Goal: Information Seeking & Learning: Learn about a topic

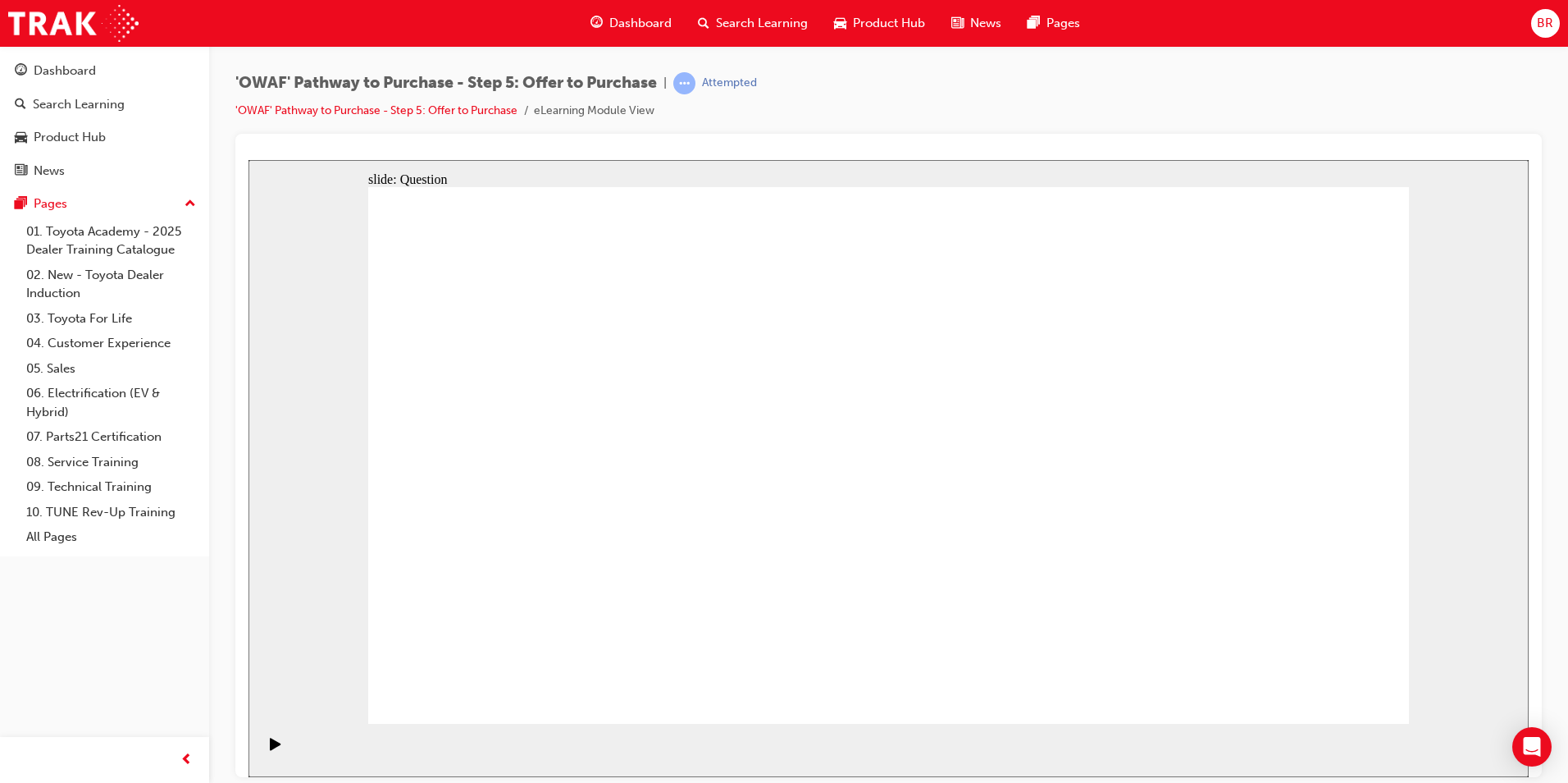
drag, startPoint x: 1283, startPoint y: 427, endPoint x: 594, endPoint y: 557, distance: 701.2
drag, startPoint x: 1119, startPoint y: 449, endPoint x: 833, endPoint y: 579, distance: 314.2
drag, startPoint x: 490, startPoint y: 449, endPoint x: 1033, endPoint y: 585, distance: 559.8
drag, startPoint x: 1011, startPoint y: 582, endPoint x: 1024, endPoint y: 581, distance: 13.0
drag, startPoint x: 820, startPoint y: 431, endPoint x: 1228, endPoint y: 546, distance: 423.9
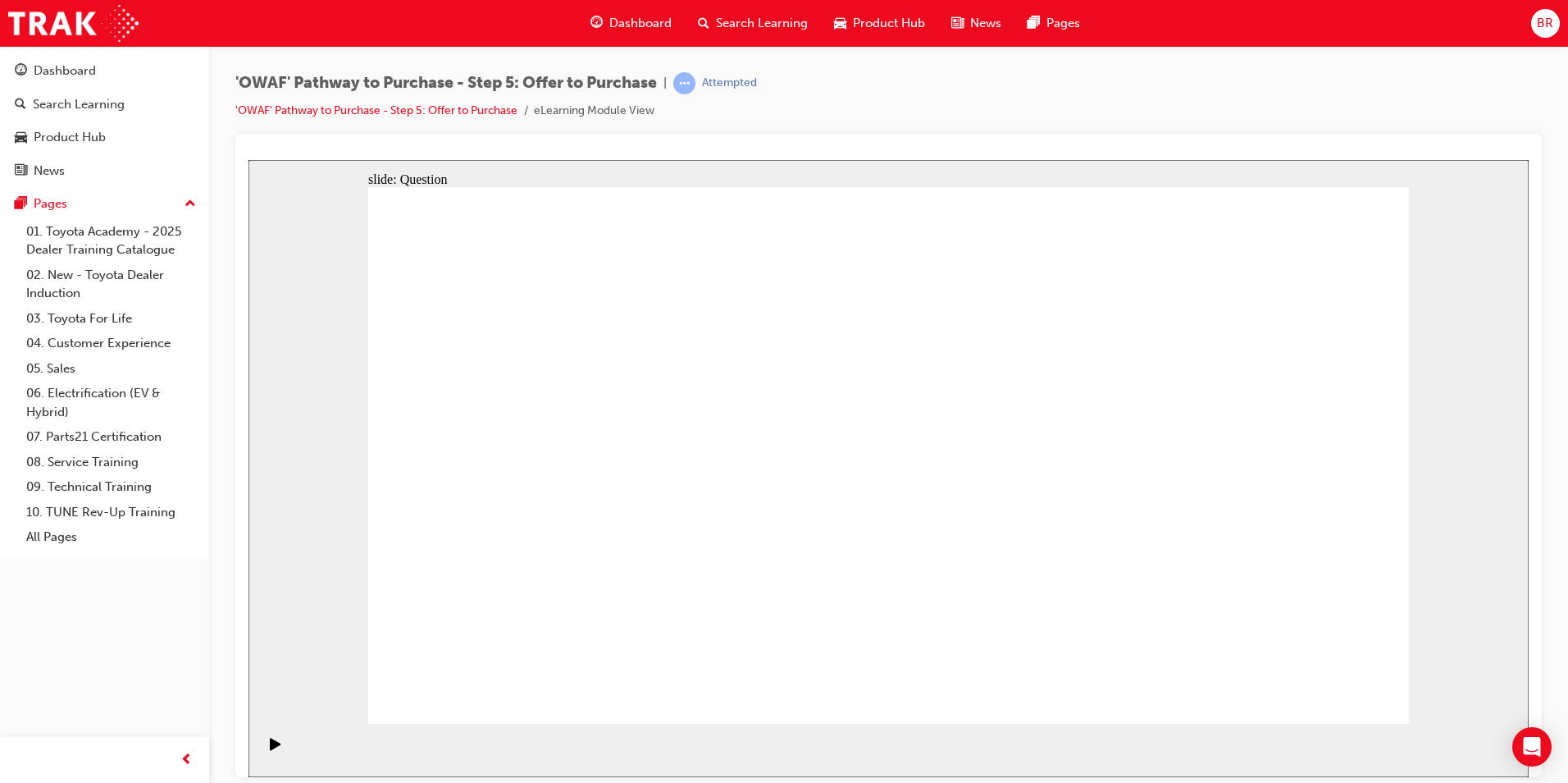
drag, startPoint x: 1197, startPoint y: 445, endPoint x: 611, endPoint y: 479, distance: 587.0
drag, startPoint x: 732, startPoint y: 460, endPoint x: 771, endPoint y: 460, distance: 39.0
drag, startPoint x: 826, startPoint y: 441, endPoint x: 837, endPoint y: 411, distance: 32.0
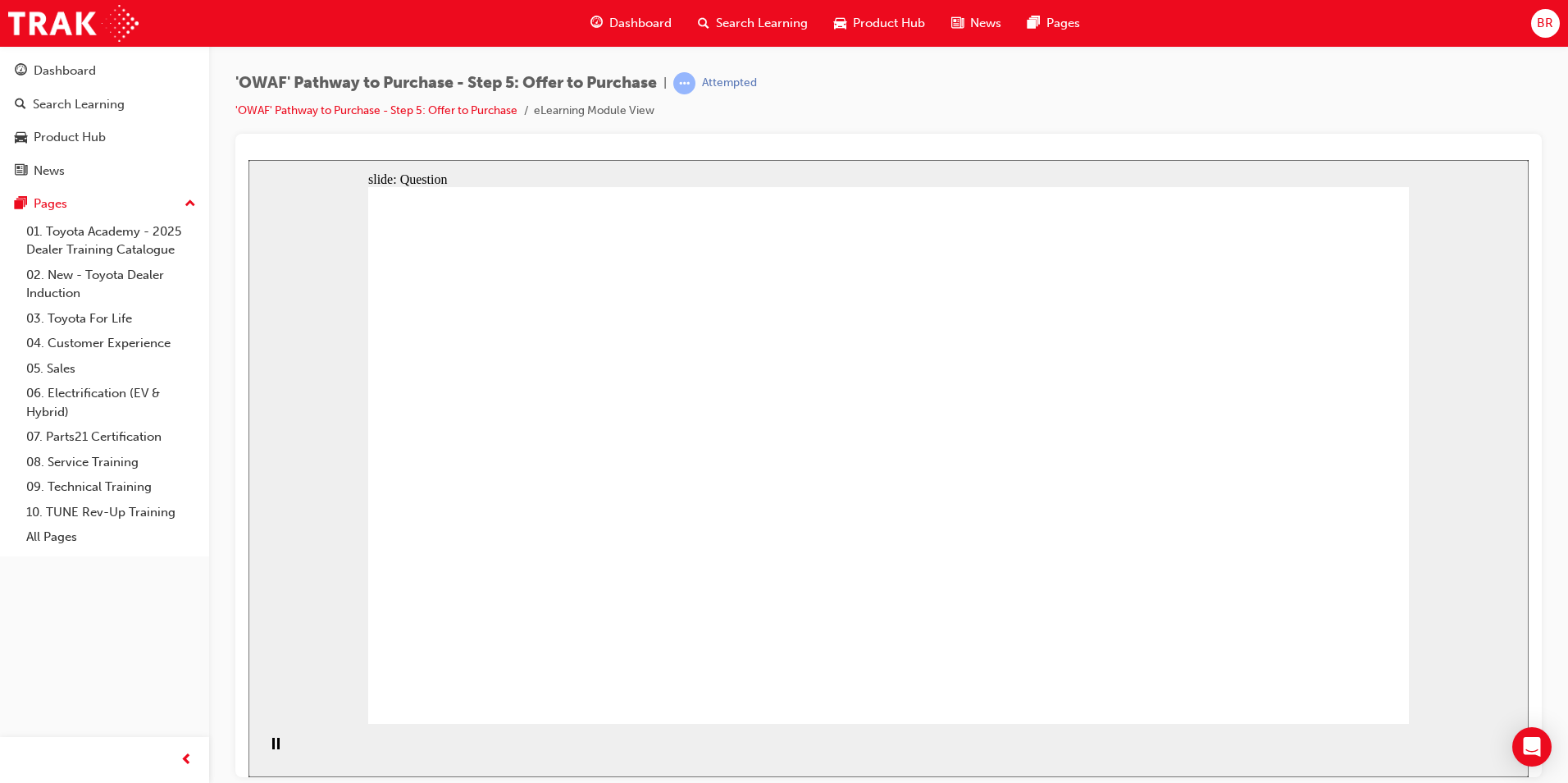
drag, startPoint x: 1268, startPoint y: 506, endPoint x: 550, endPoint y: 414, distance: 723.9
drag, startPoint x: 1301, startPoint y: 597, endPoint x: 840, endPoint y: 502, distance: 470.7
drag, startPoint x: 1153, startPoint y: 607, endPoint x: 618, endPoint y: 510, distance: 543.7
drag, startPoint x: 1088, startPoint y: 502, endPoint x: 600, endPoint y: 575, distance: 493.4
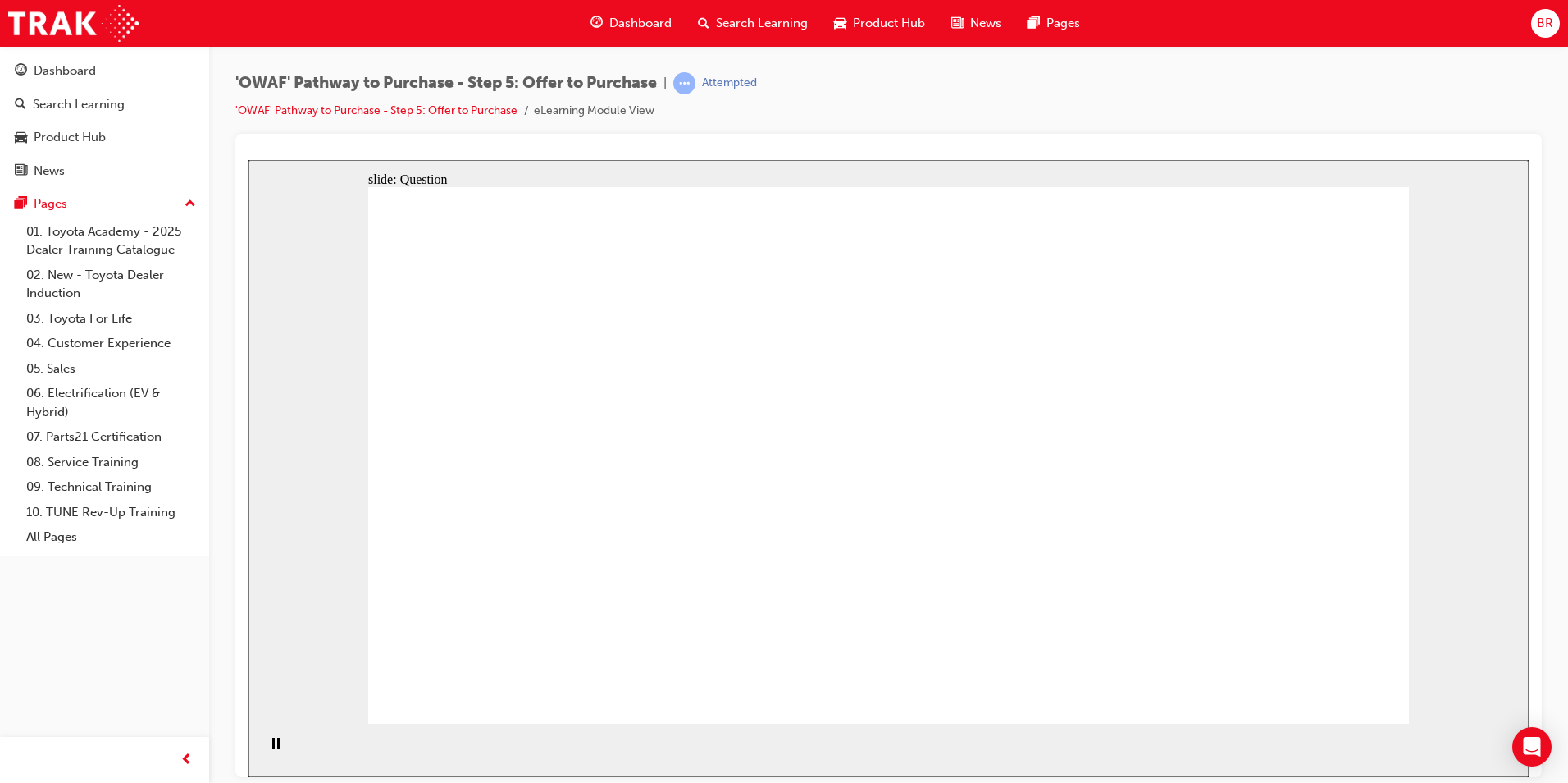
drag, startPoint x: 1077, startPoint y: 424, endPoint x: 824, endPoint y: 578, distance: 296.2
checkbox input "true"
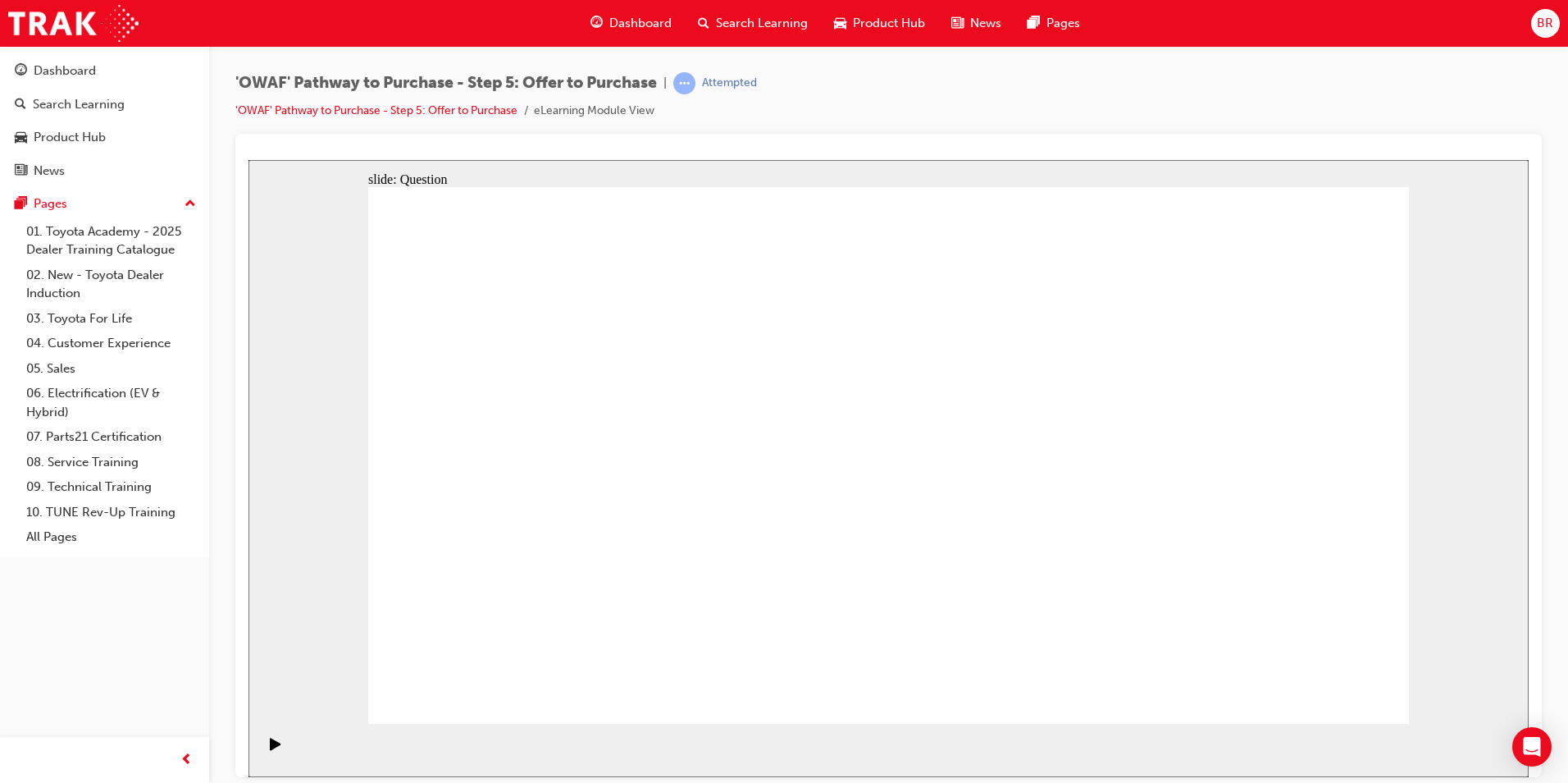
checkbox input "true"
checkbox input "false"
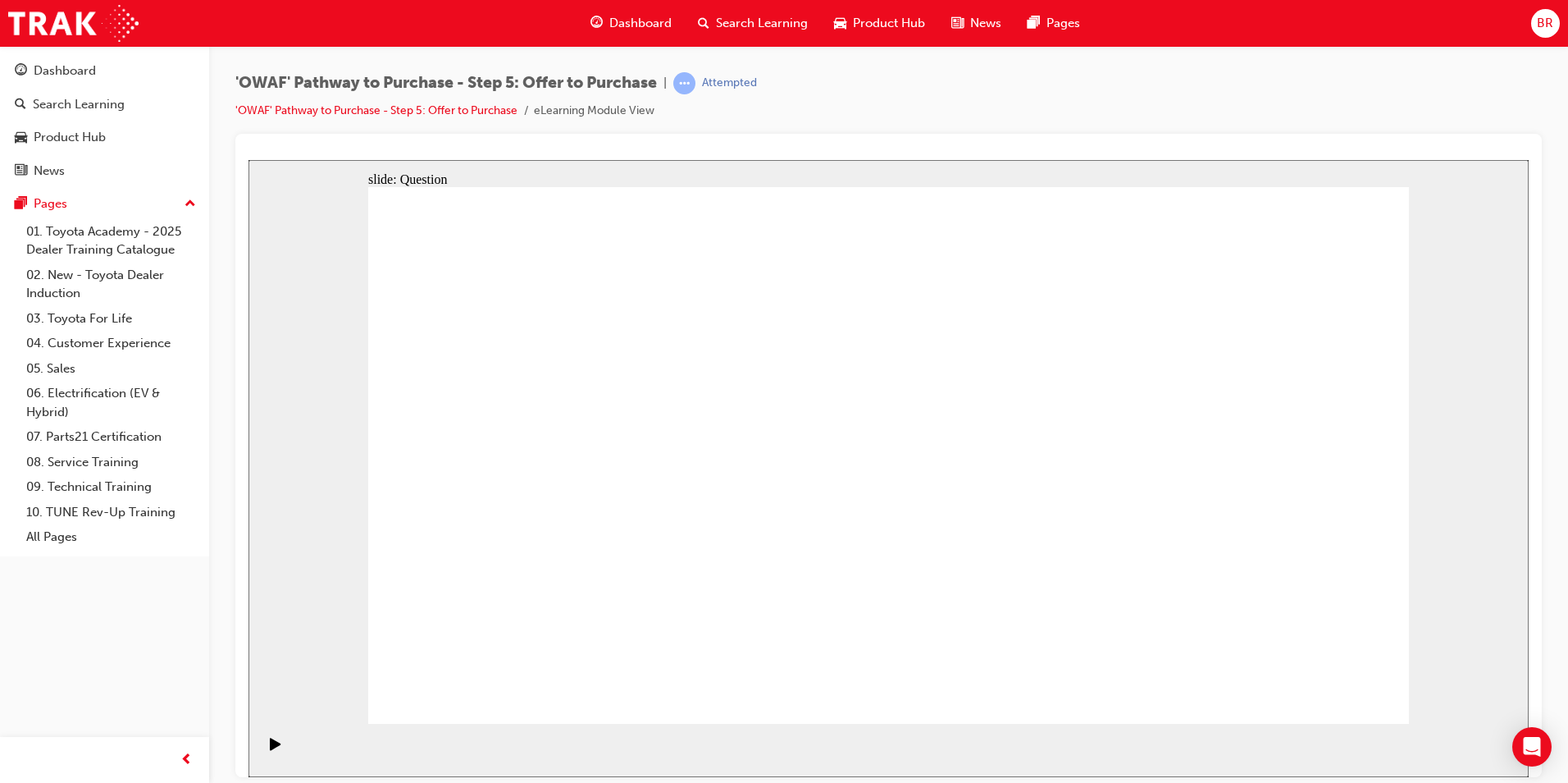
checkbox input "true"
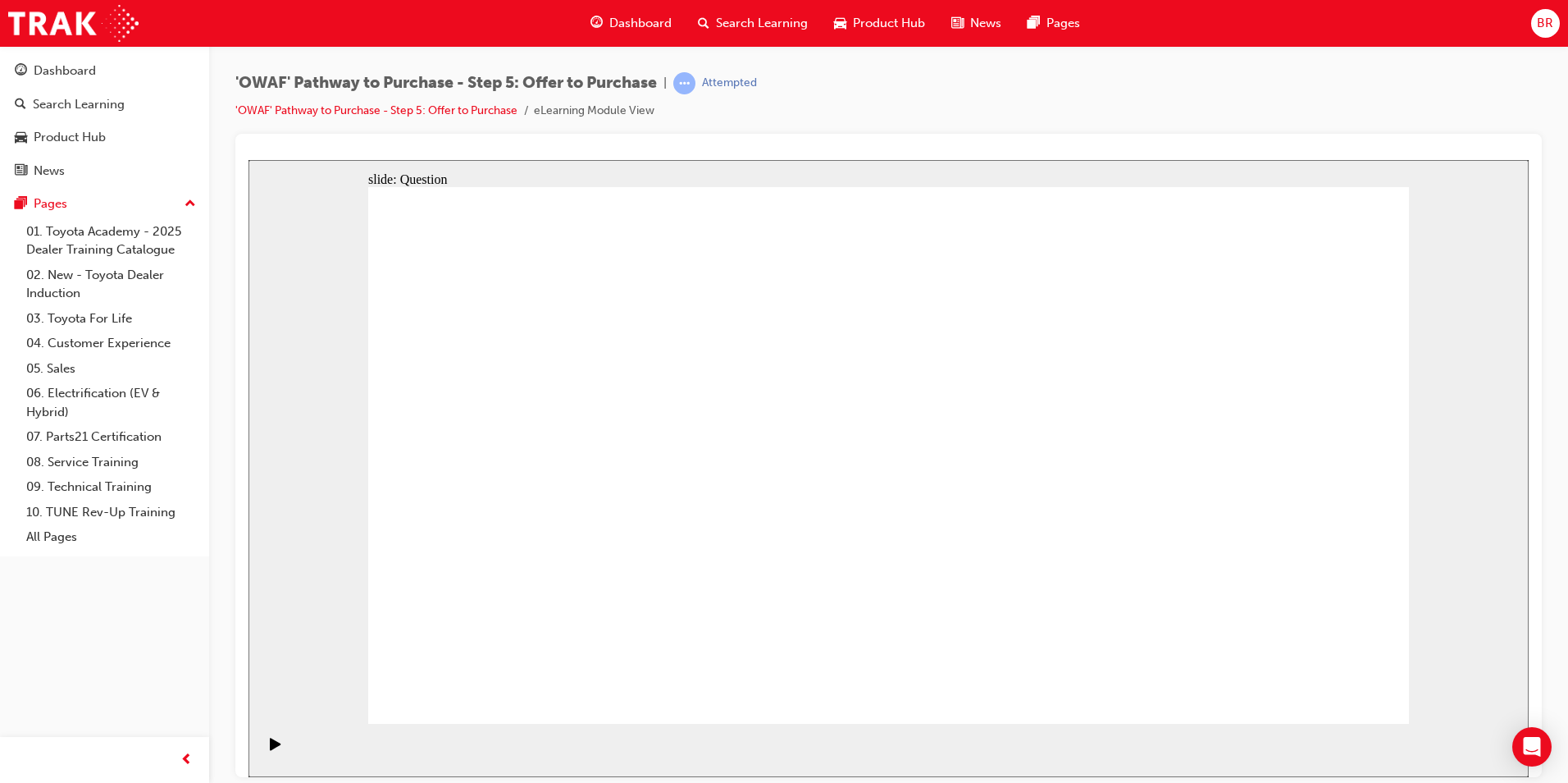
checkbox input "false"
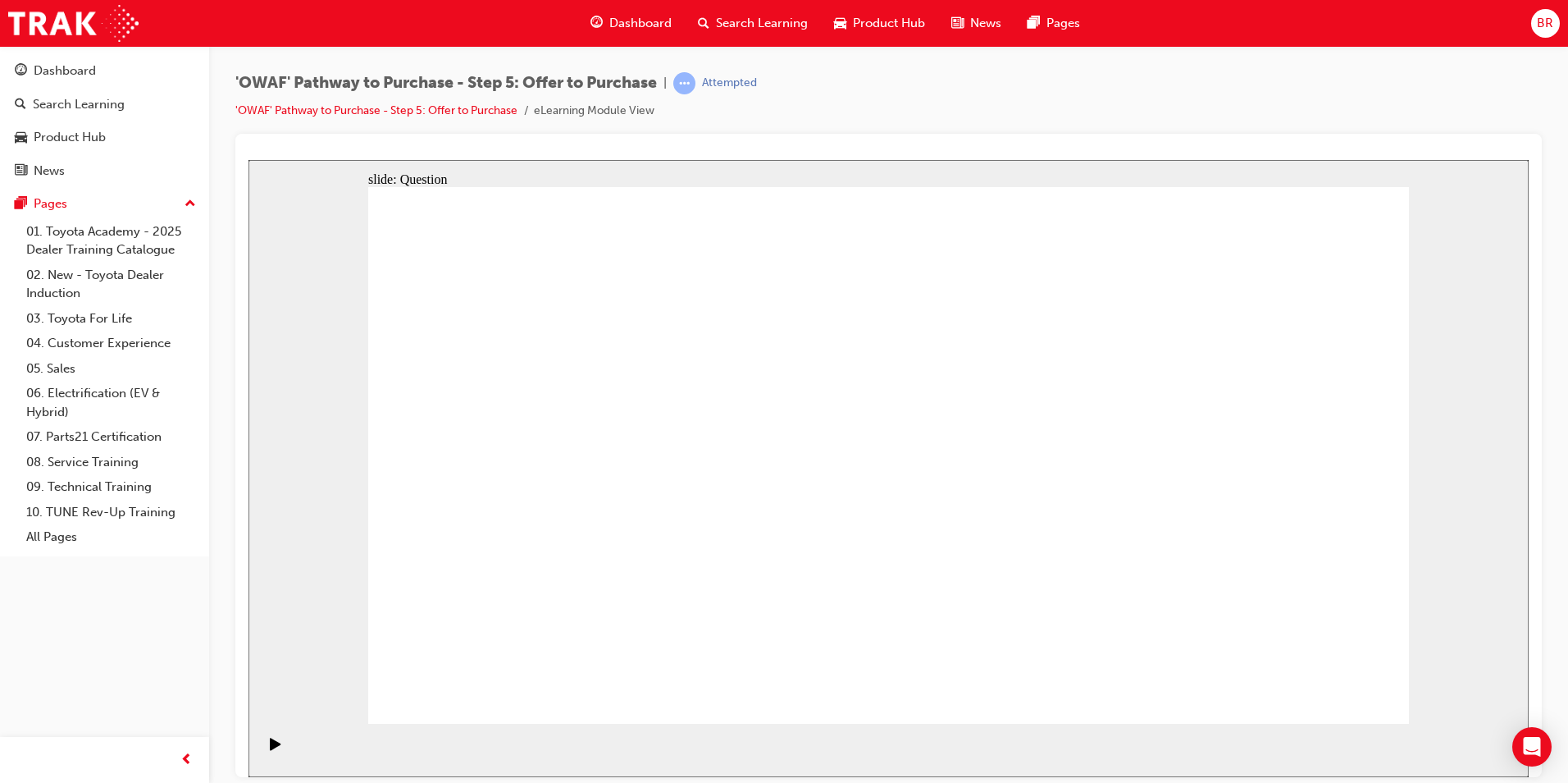
radio input "false"
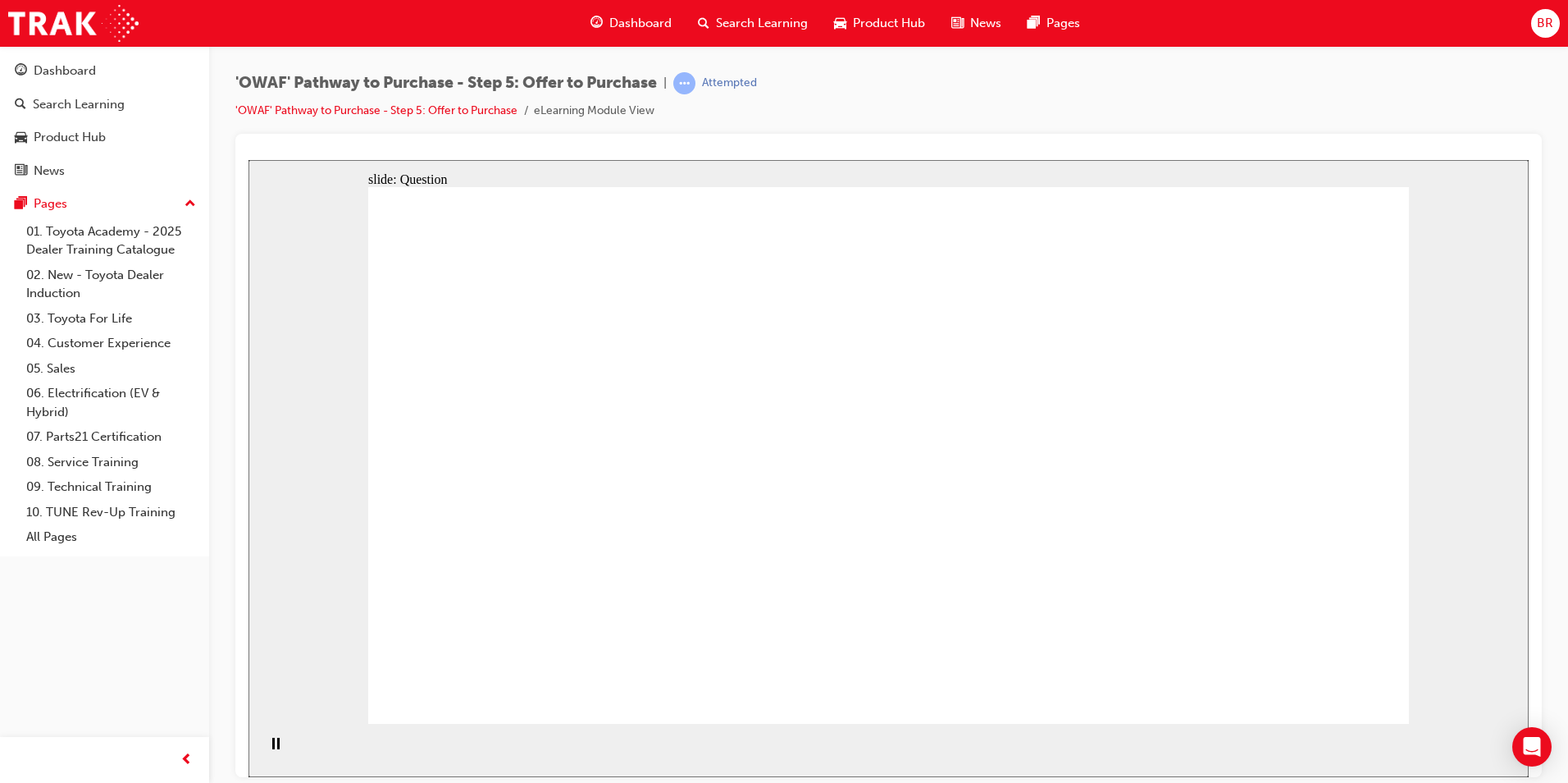
radio input "true"
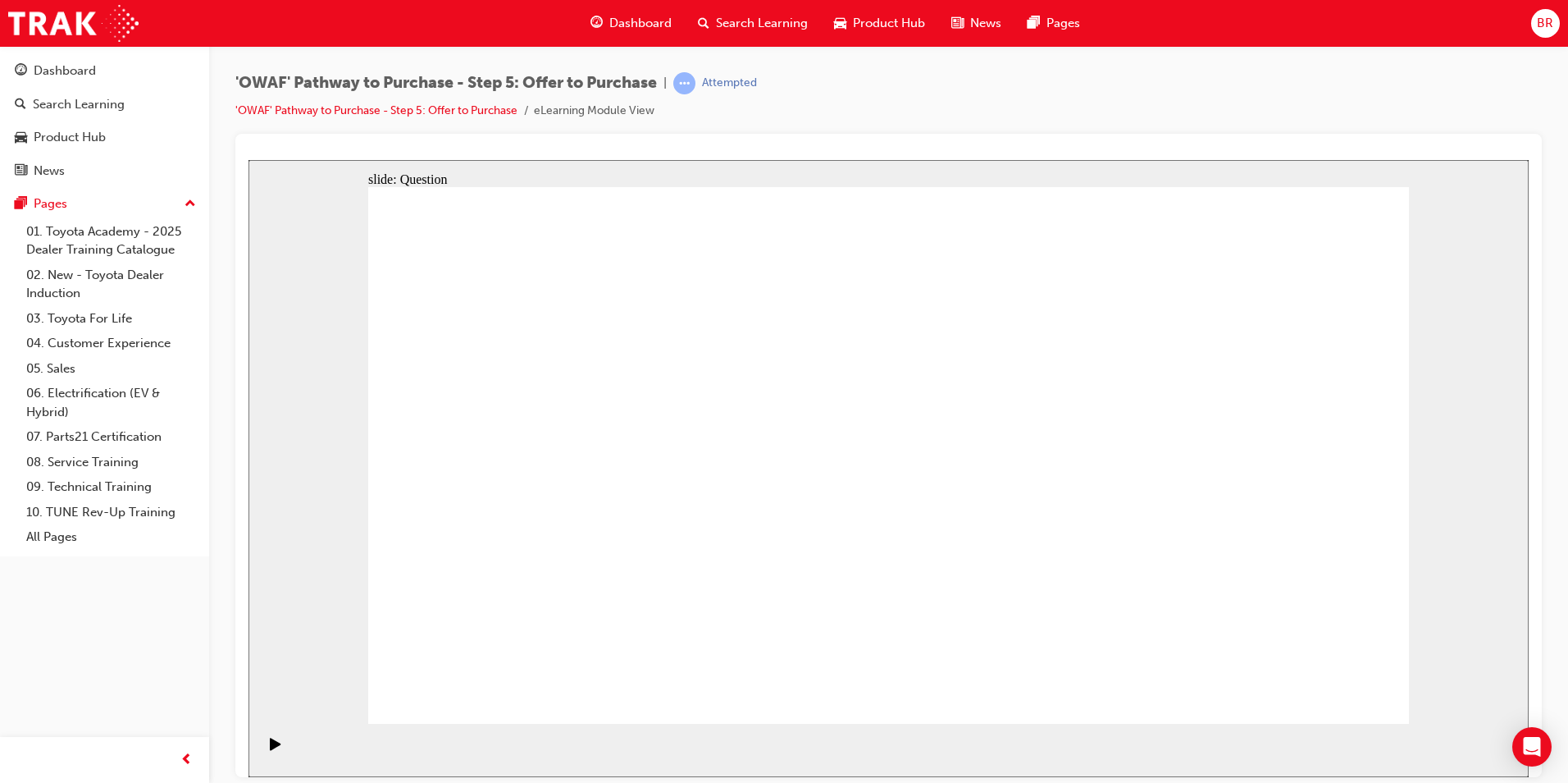
radio input "false"
radio input "true"
click at [270, 486] on icon "Play (Ctrl+Alt+P)" at bounding box center [275, 743] width 11 height 13
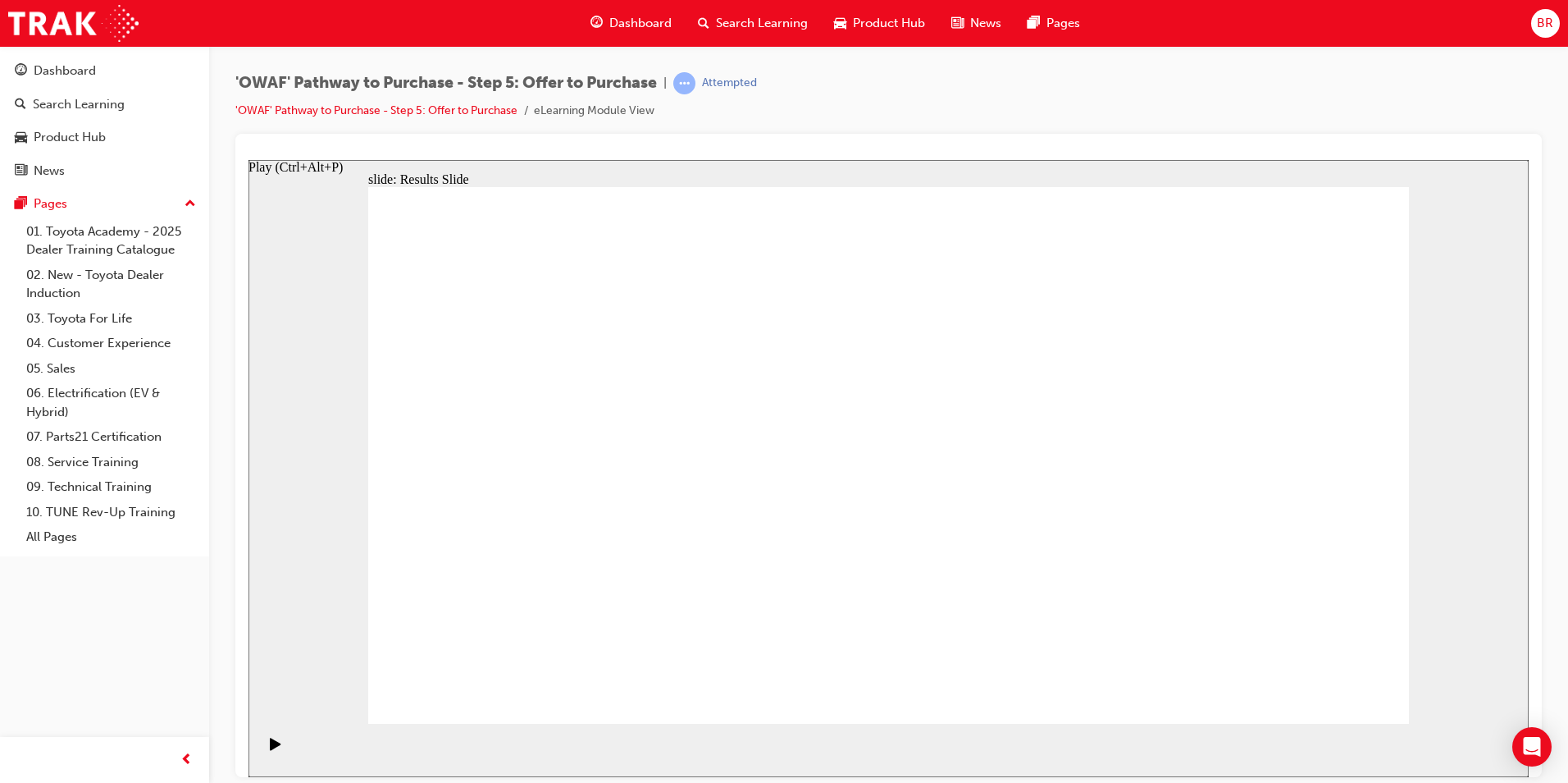
click at [261, 486] on div "Play (Ctrl+Alt+P)" at bounding box center [275, 750] width 28 height 28
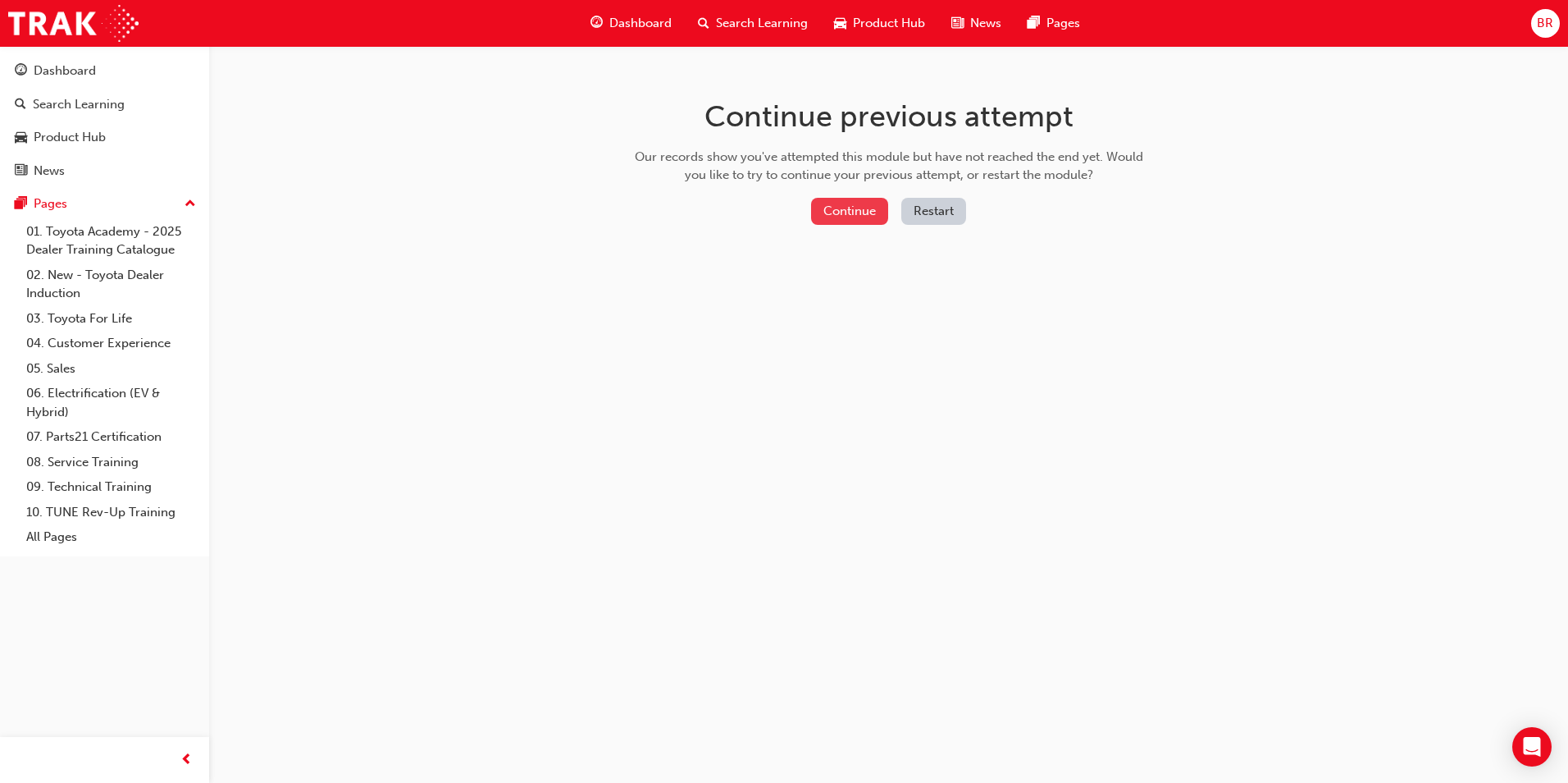
click at [875, 215] on button "Continue" at bounding box center [850, 211] width 77 height 27
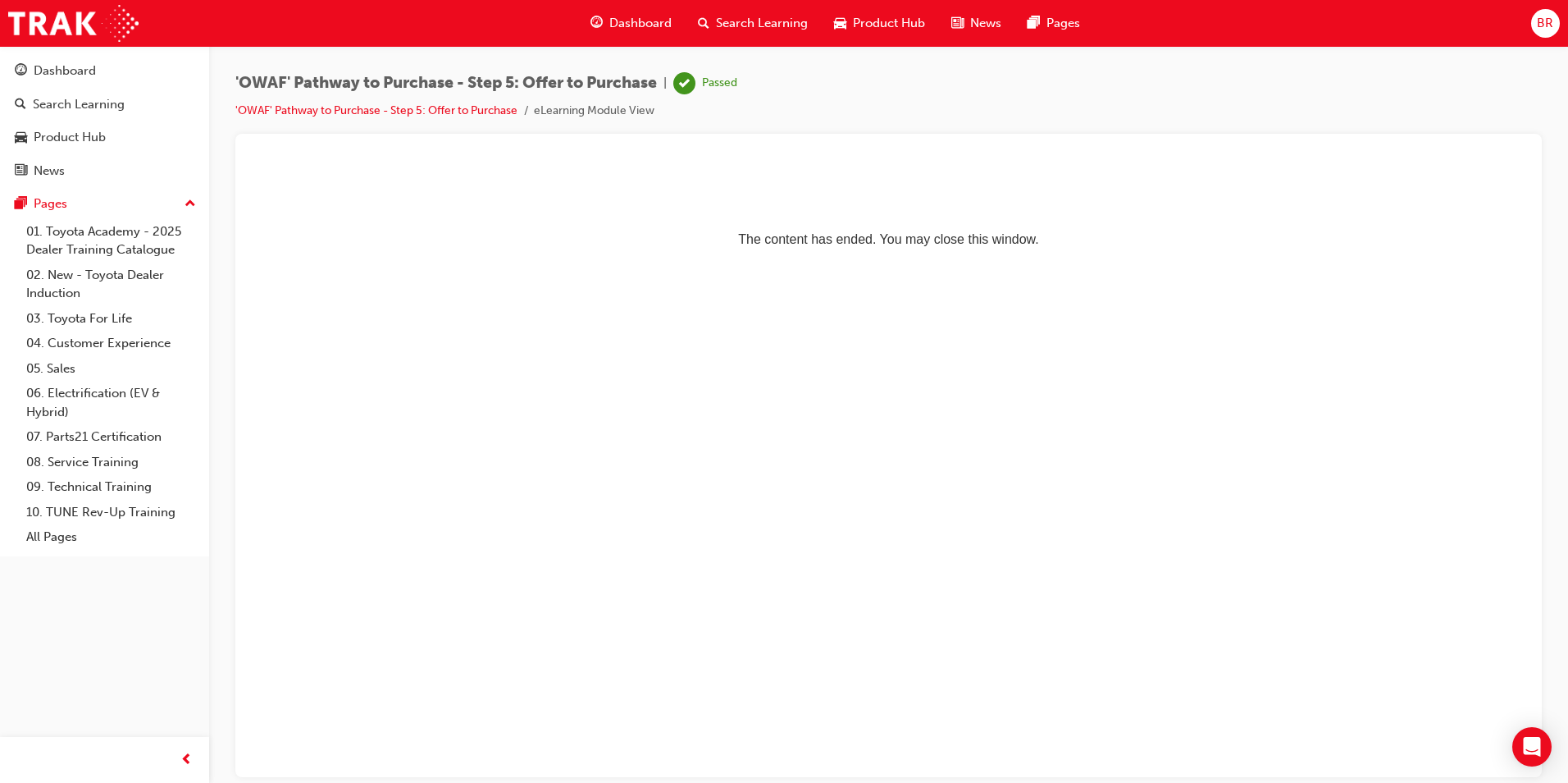
click at [747, 22] on span "Search Learning" at bounding box center [761, 23] width 92 height 19
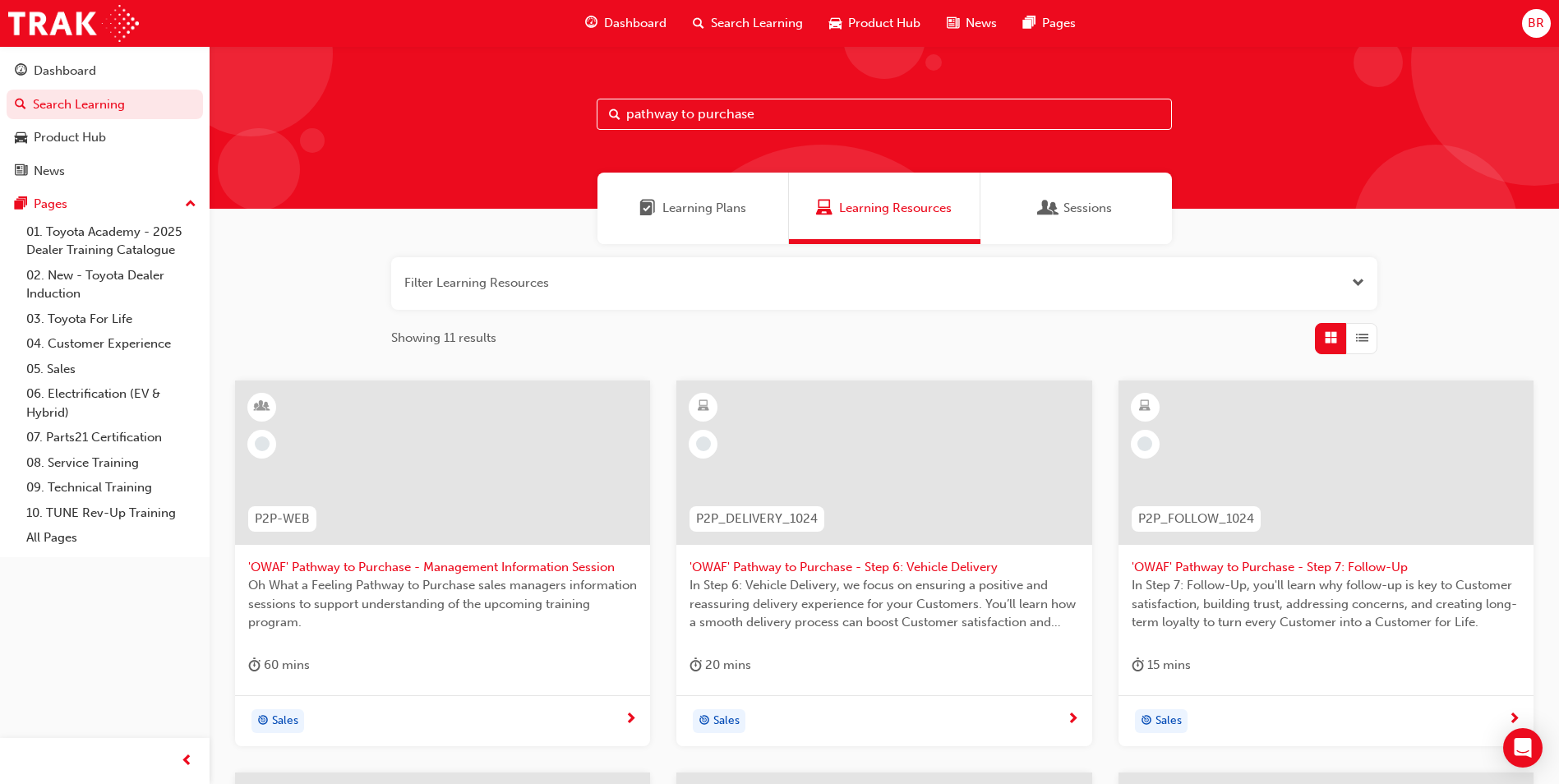
click at [906, 467] on div at bounding box center [883, 462] width 415 height 165
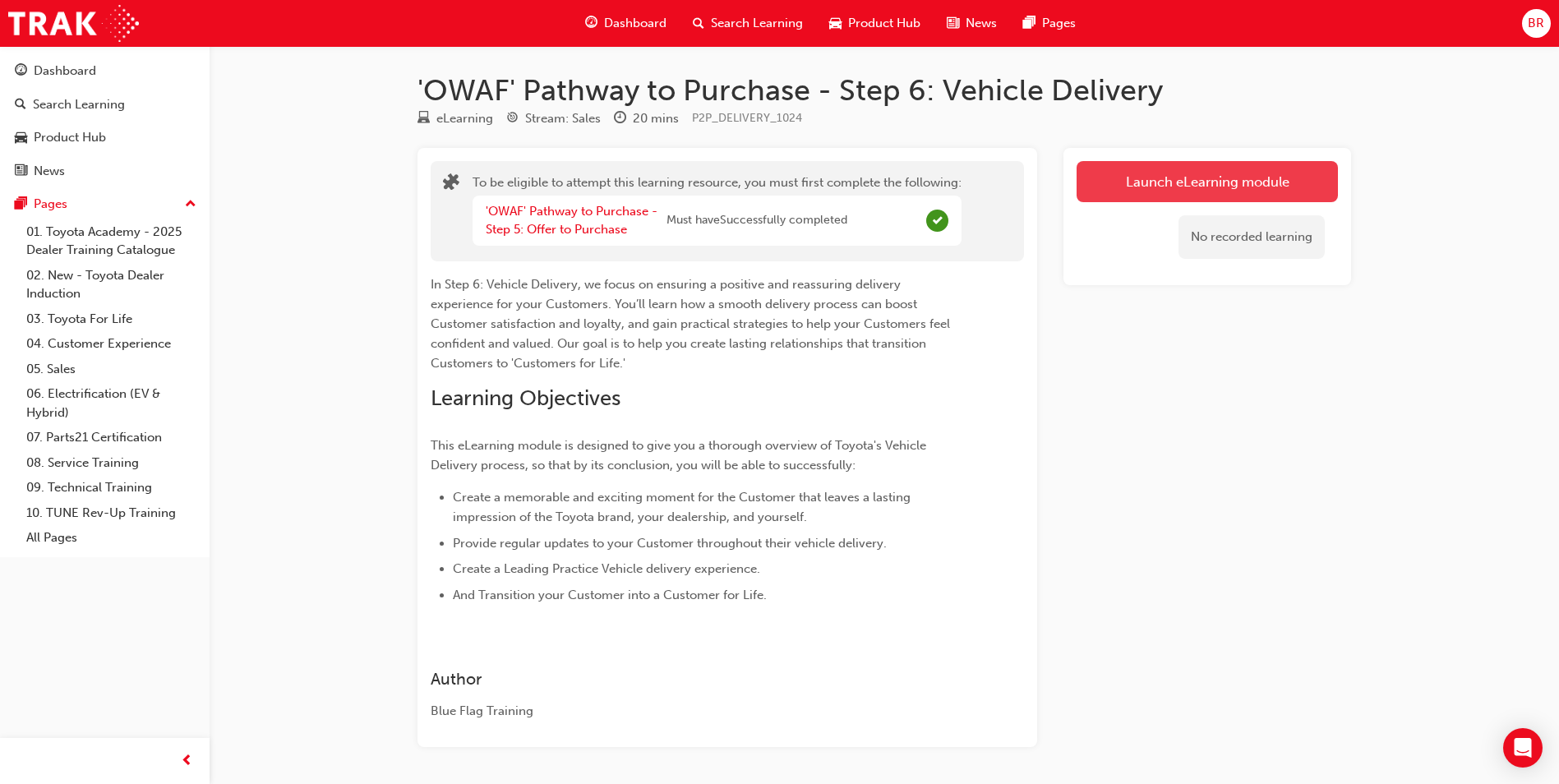
click at [1154, 184] on button "Launch eLearning module" at bounding box center [1207, 182] width 261 height 41
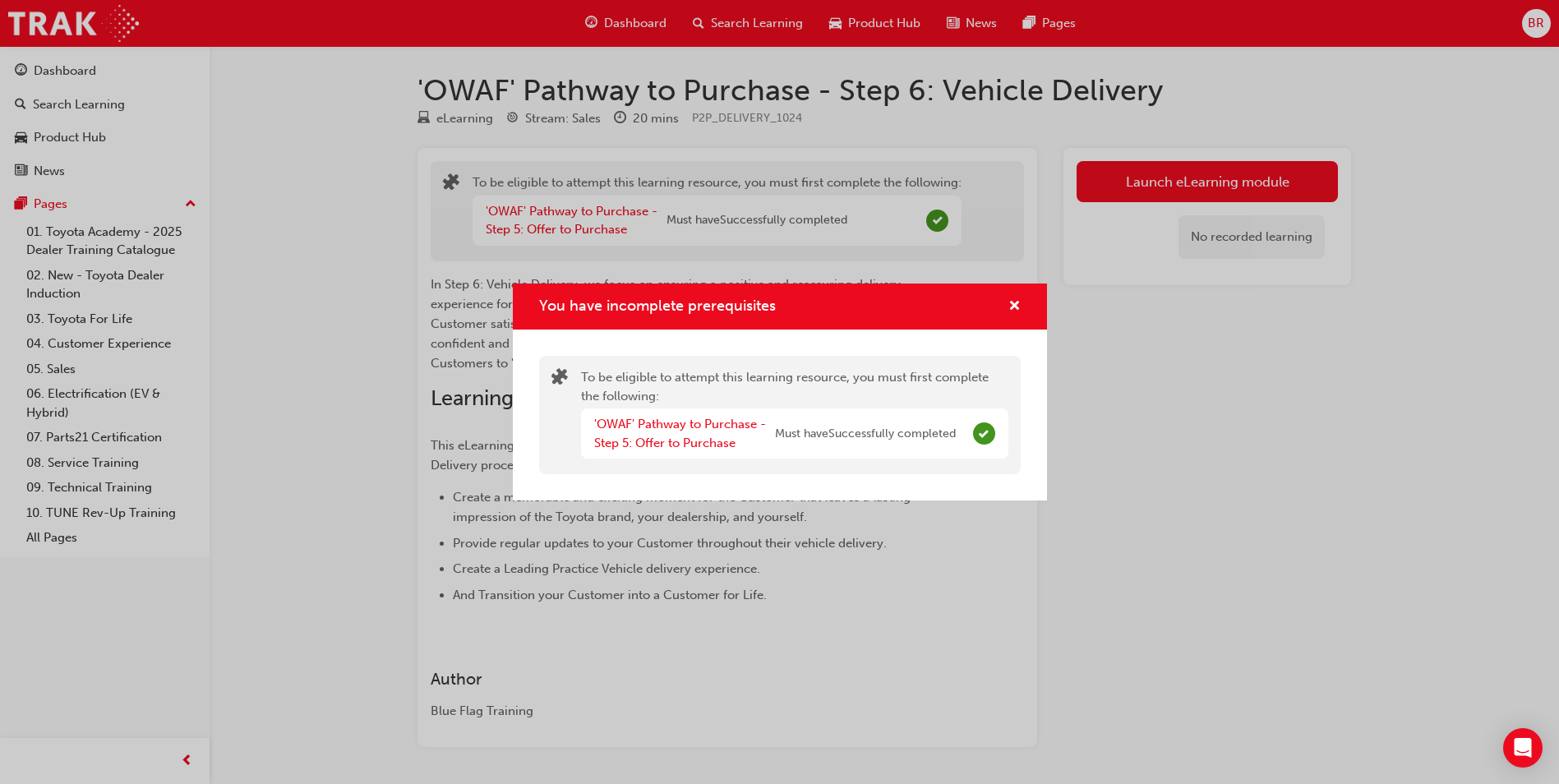
click at [480, 297] on div "You have incomplete prerequisites To be eligible to attempt this learning resou…" at bounding box center [779, 392] width 1559 height 784
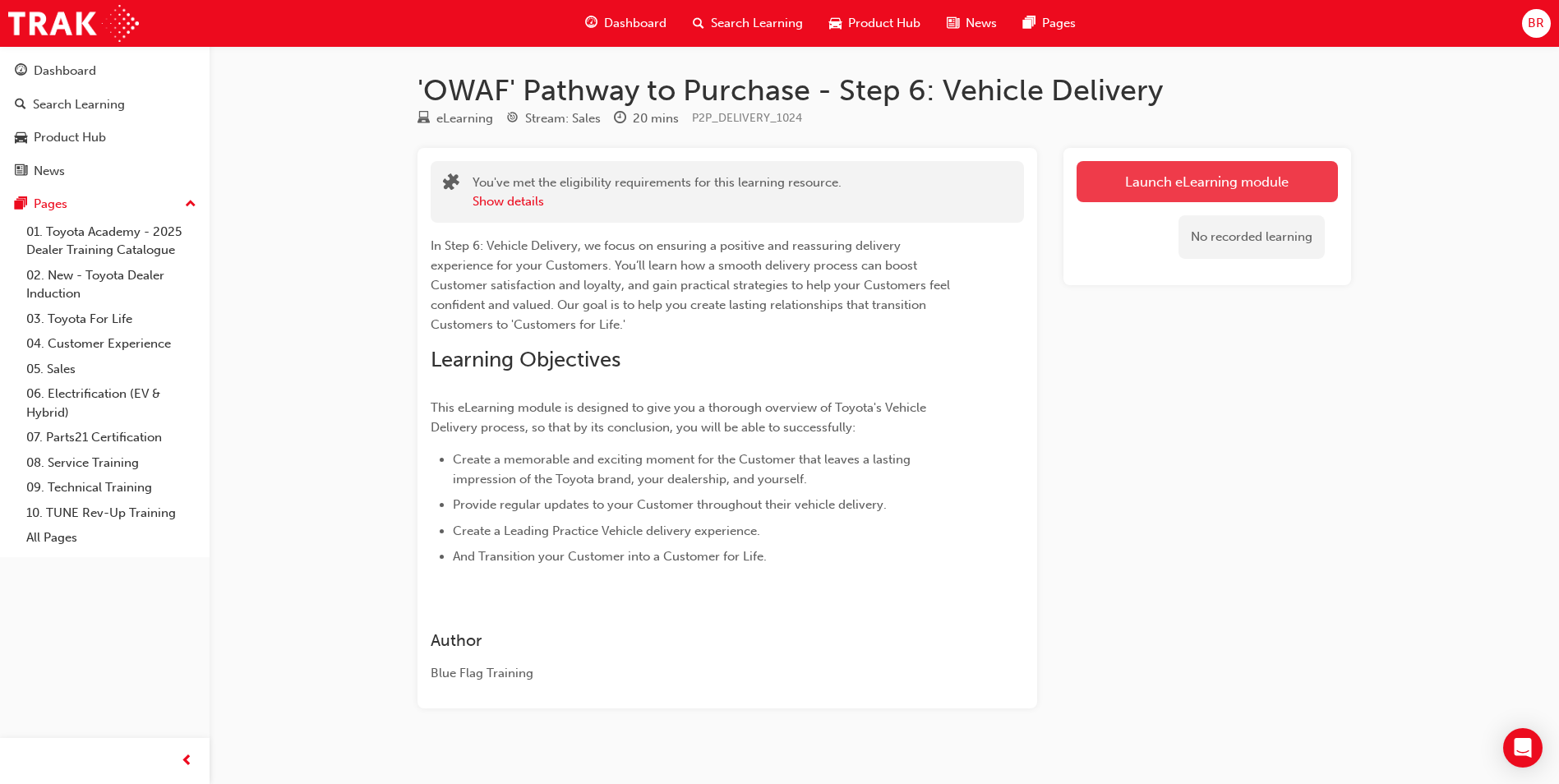
click at [1196, 190] on link "Launch eLearning module" at bounding box center [1207, 182] width 261 height 41
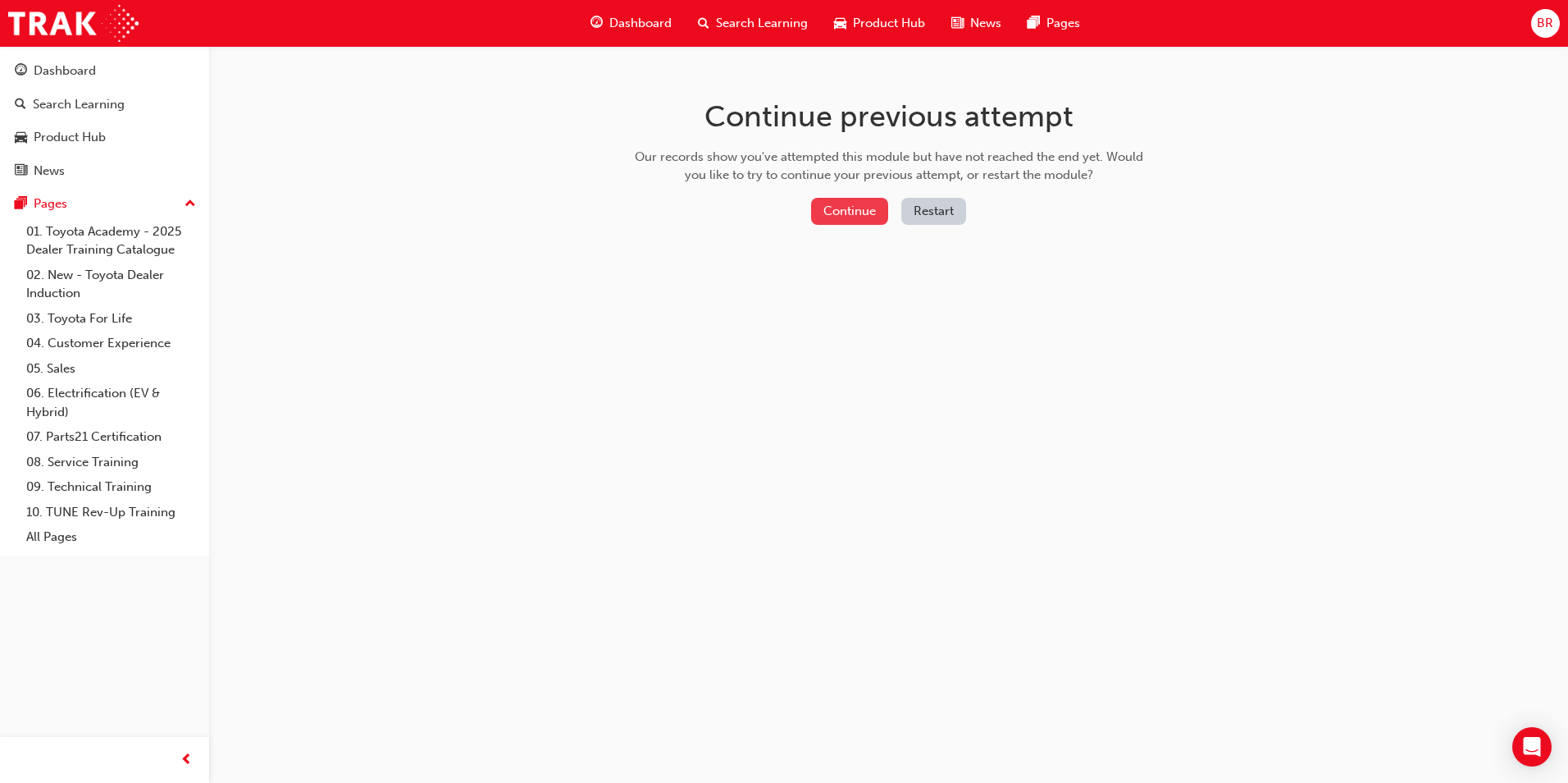
click at [857, 202] on button "Continue" at bounding box center [850, 211] width 77 height 27
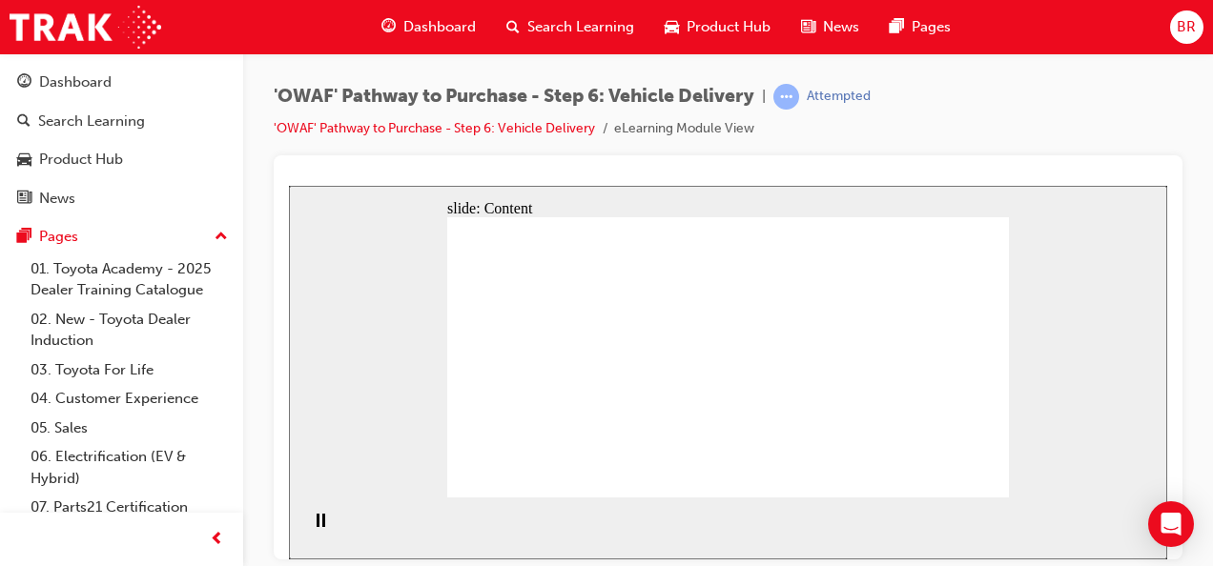
click at [1095, 120] on div "'OWAF' Pathway to Purchase - Step 6: Vehicle Delivery | Attempted 'OWAF' Pathwa…" at bounding box center [728, 120] width 909 height 72
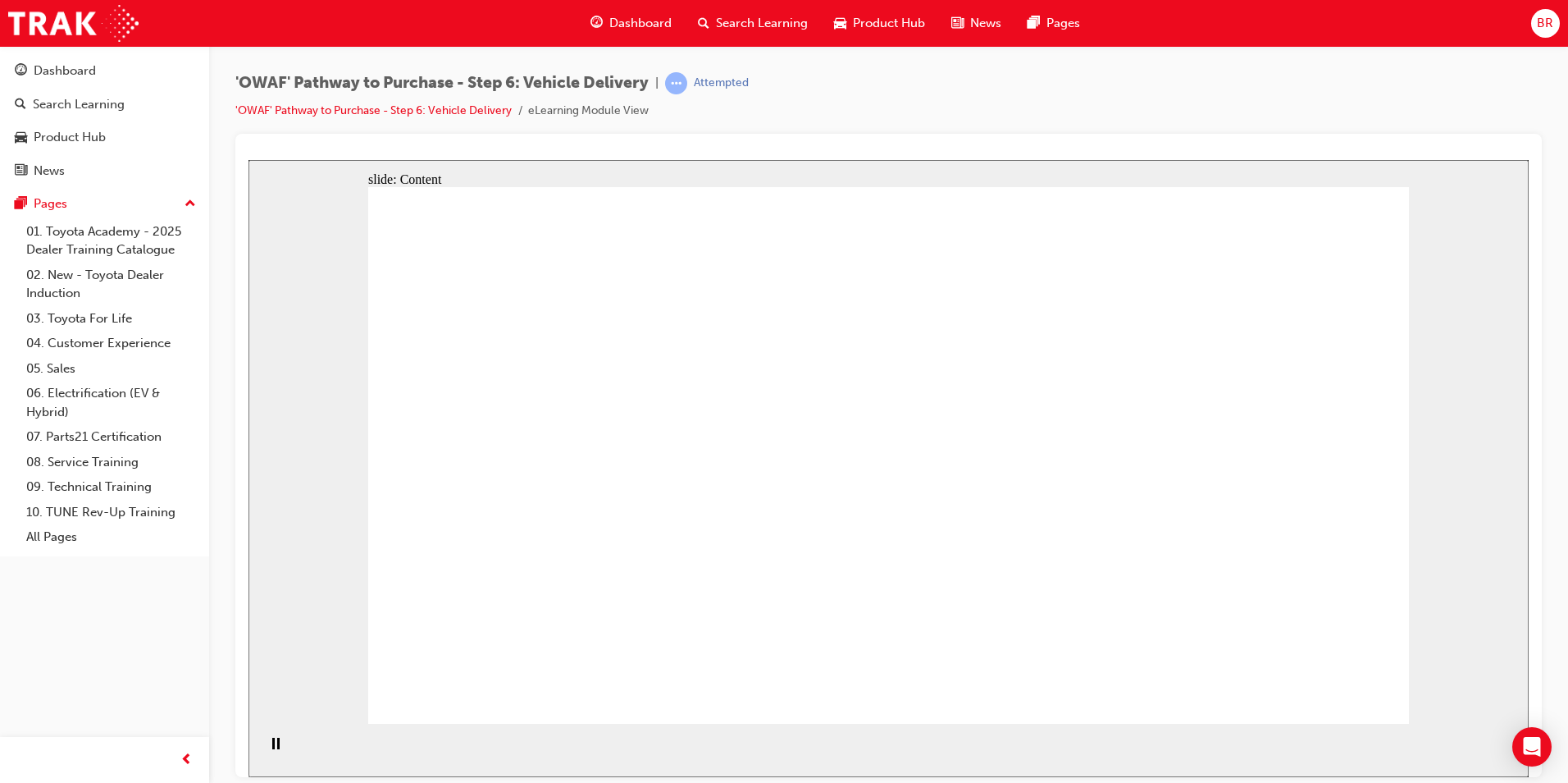
drag, startPoint x: 1320, startPoint y: 313, endPoint x: 1313, endPoint y: 342, distance: 29.8
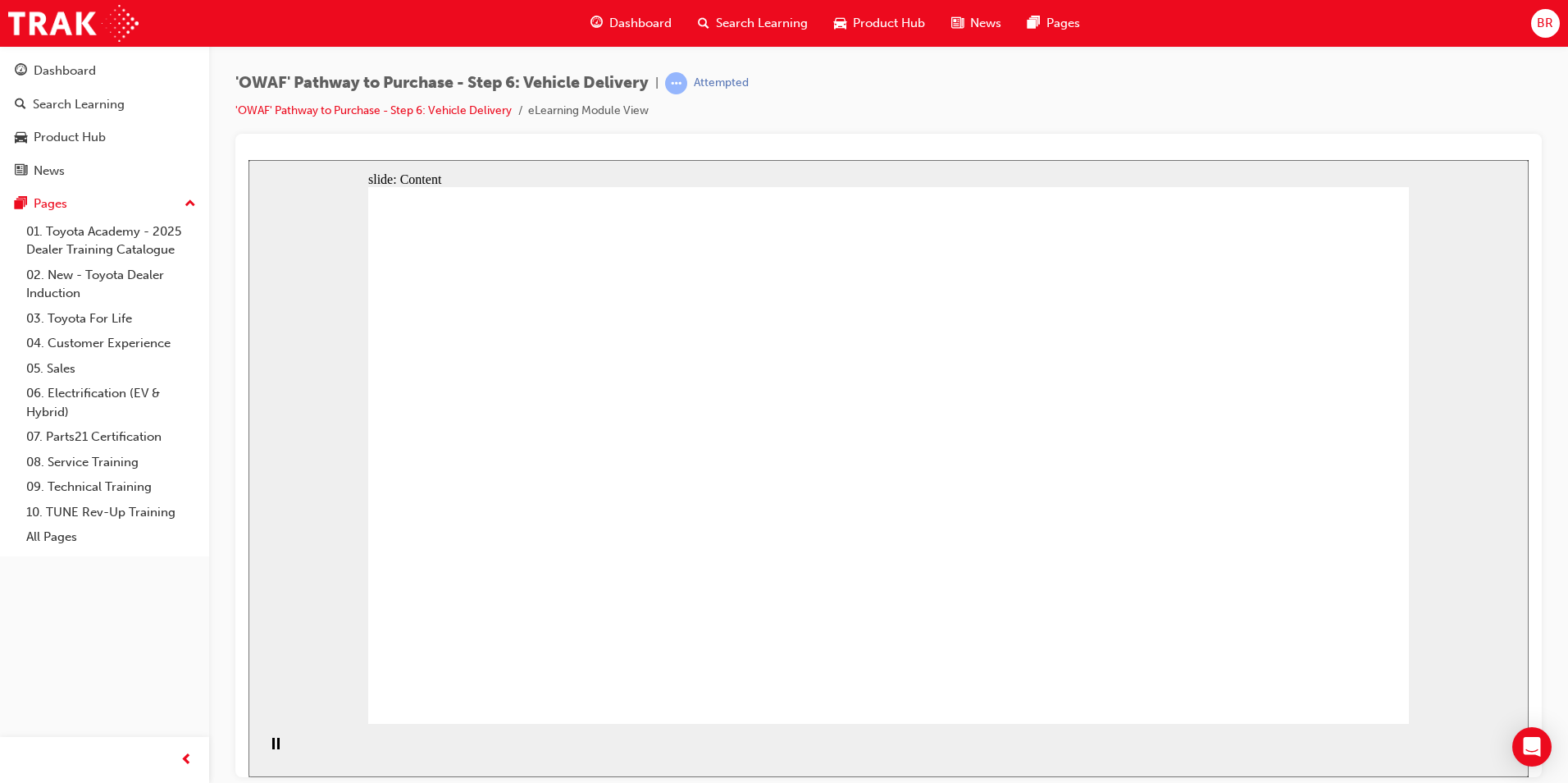
drag, startPoint x: 1344, startPoint y: 215, endPoint x: 1308, endPoint y: 318, distance: 109.1
